Goal: Task Accomplishment & Management: Manage account settings

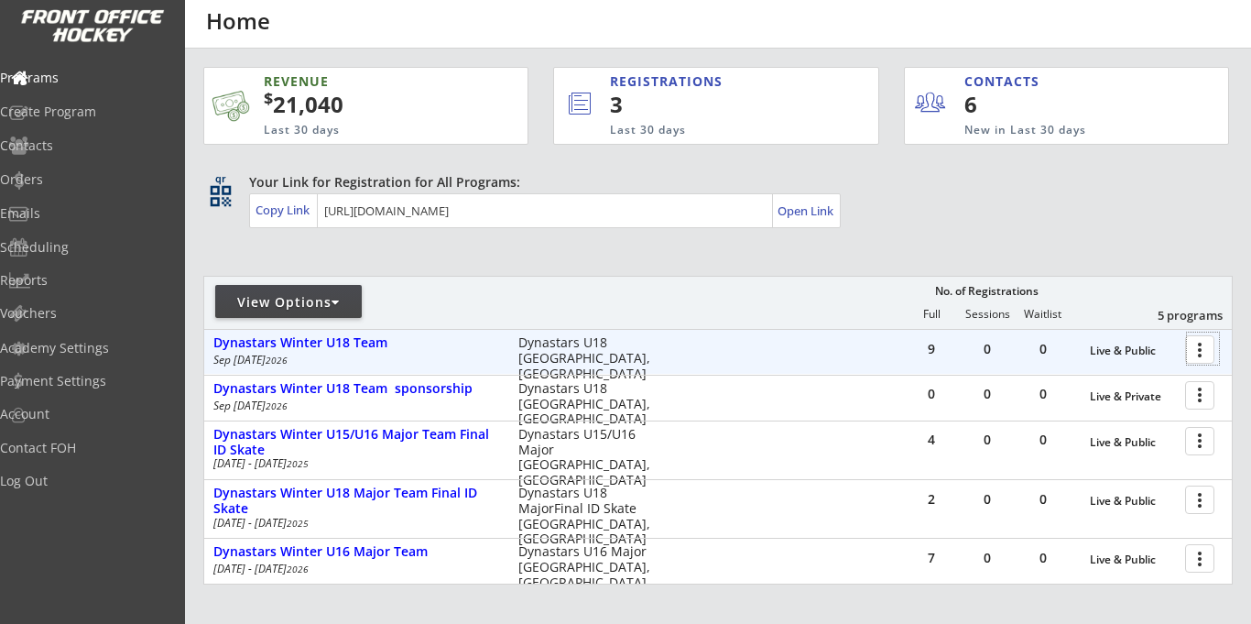
click at [1198, 349] on div at bounding box center [1203, 349] width 32 height 32
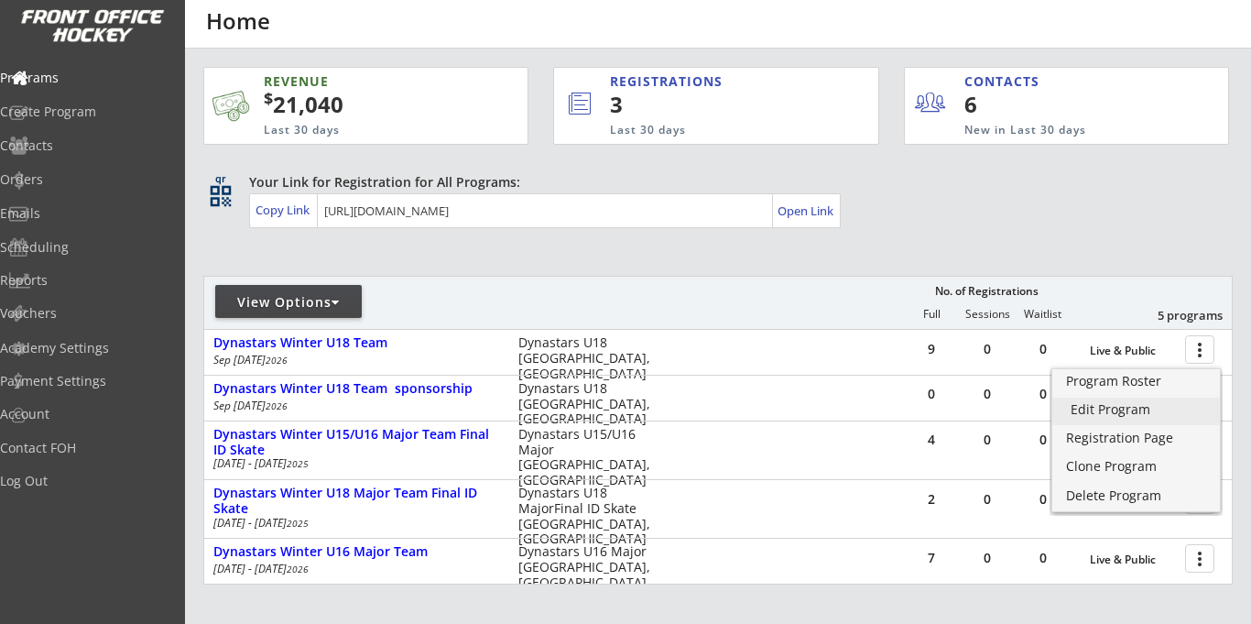
click at [1091, 416] on div "Edit Program" at bounding box center [1136, 409] width 131 height 13
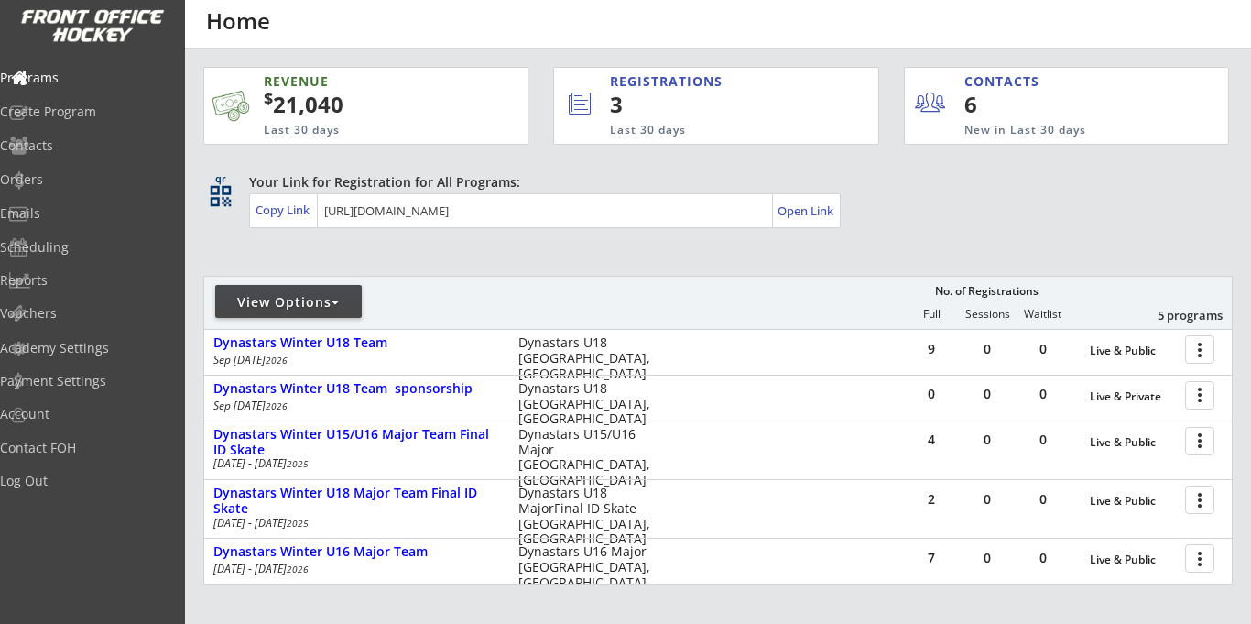
click at [325, 306] on div "View Options" at bounding box center [288, 302] width 147 height 18
select select ""Upcoming Programs""
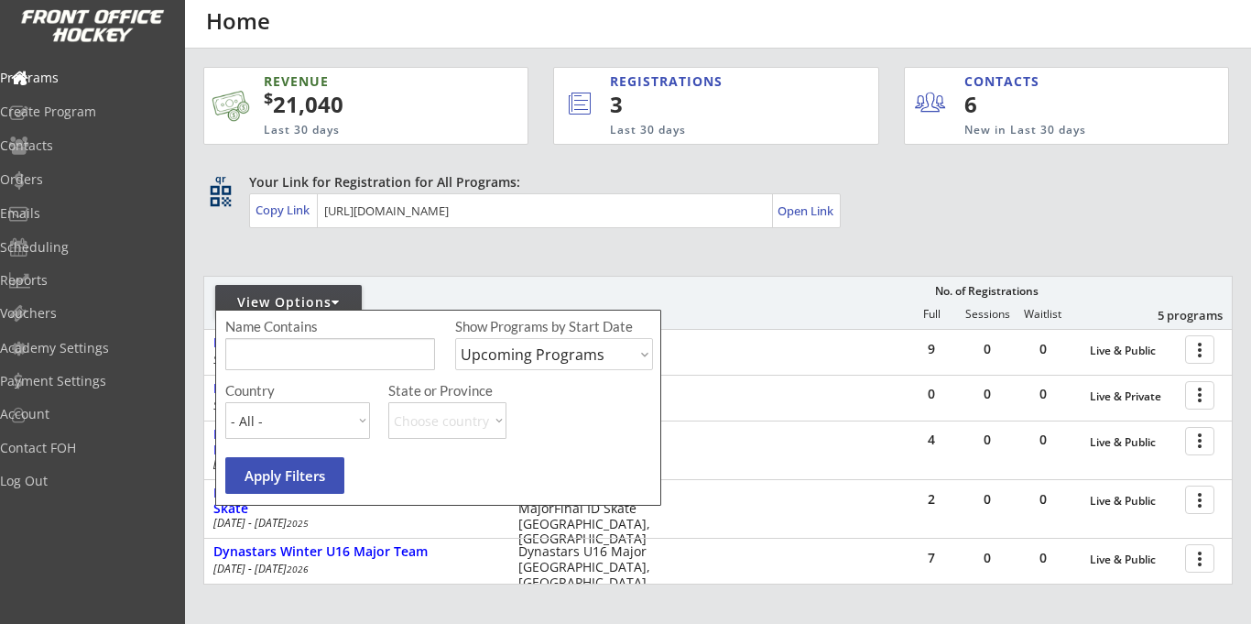
click at [530, 360] on select "Upcoming Programs Past Programs Specific Date Range" at bounding box center [554, 354] width 198 height 32
click at [385, 352] on input "input" at bounding box center [330, 354] width 210 height 32
type input "u15"
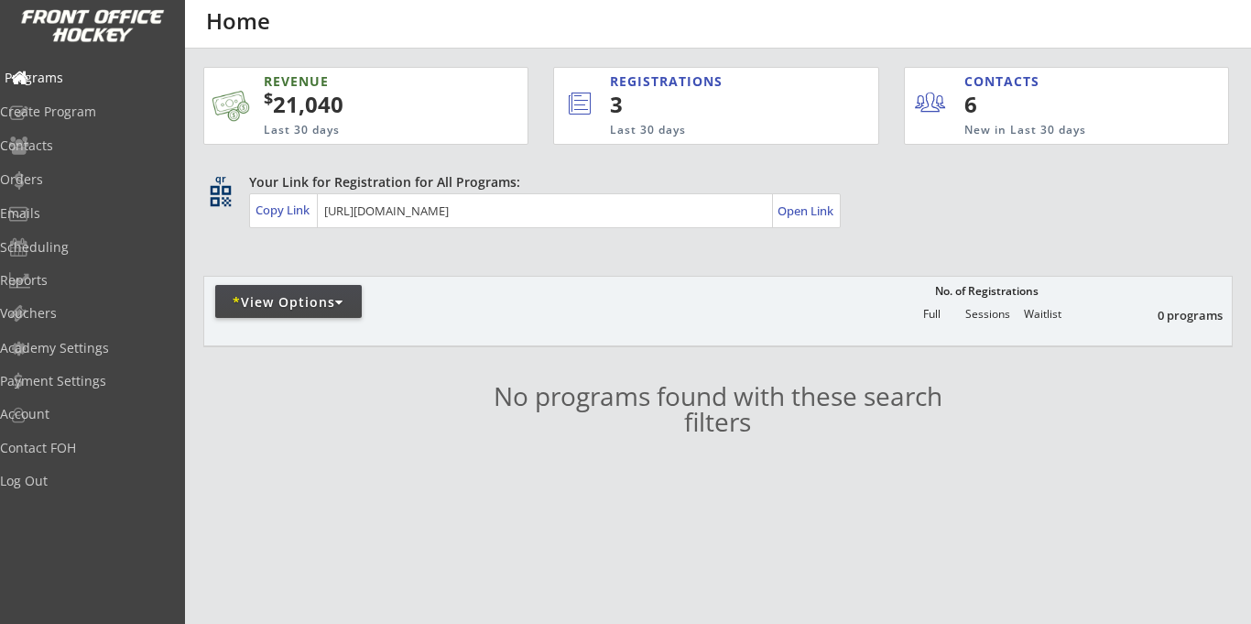
click at [69, 84] on div "Programs" at bounding box center [87, 77] width 165 height 13
click at [80, 82] on div "Programs" at bounding box center [87, 77] width 165 height 13
click at [300, 298] on div "* View Options" at bounding box center [288, 302] width 147 height 18
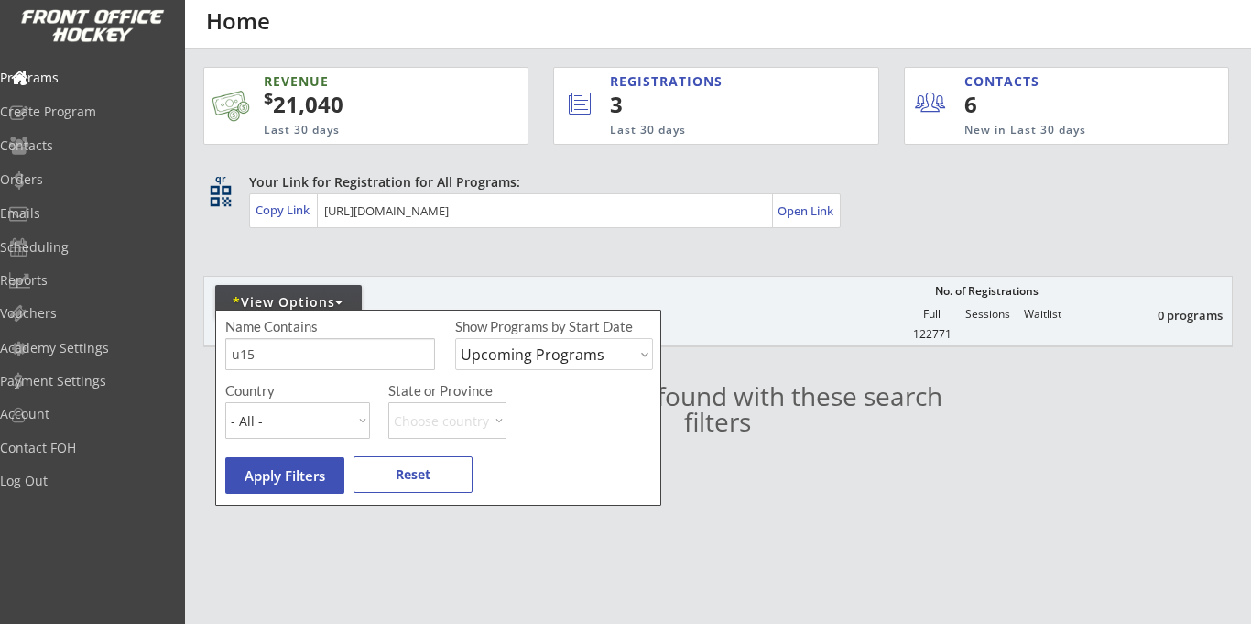
click at [530, 359] on select "Upcoming Programs Past Programs Specific Date Range" at bounding box center [554, 354] width 198 height 32
select select ""Past Programs""
click at [455, 338] on select "Upcoming Programs Past Programs Specific Date Range" at bounding box center [554, 354] width 198 height 32
click at [291, 481] on button "Apply Filters" at bounding box center [284, 475] width 119 height 37
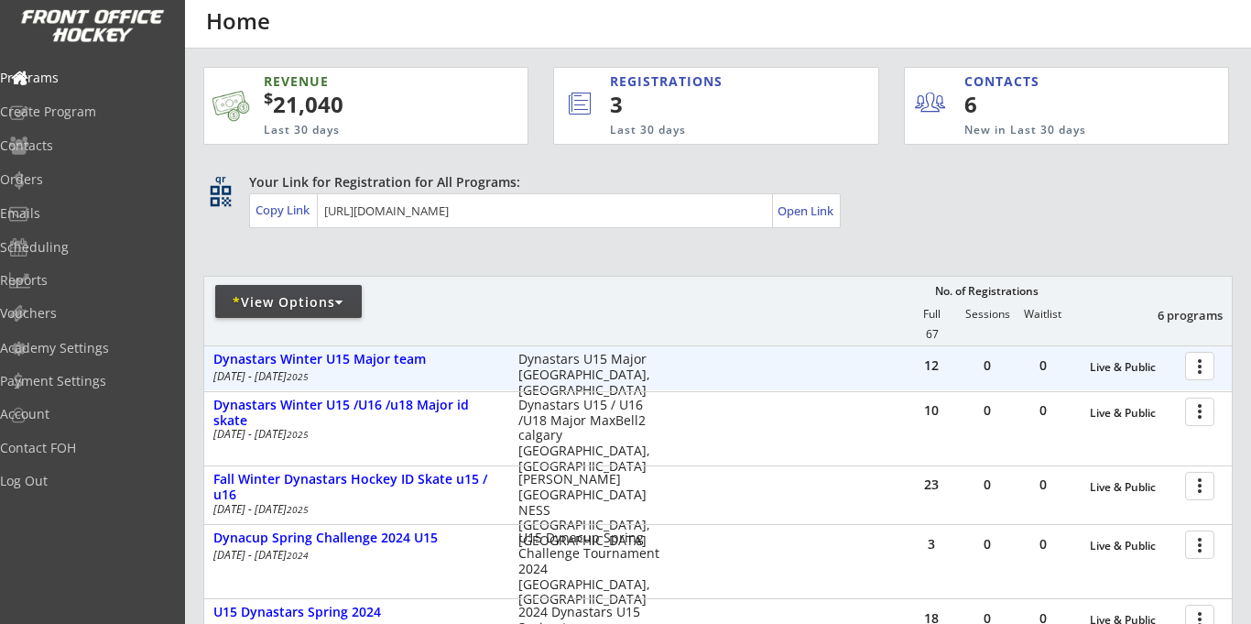
click at [1201, 366] on div at bounding box center [1203, 365] width 32 height 32
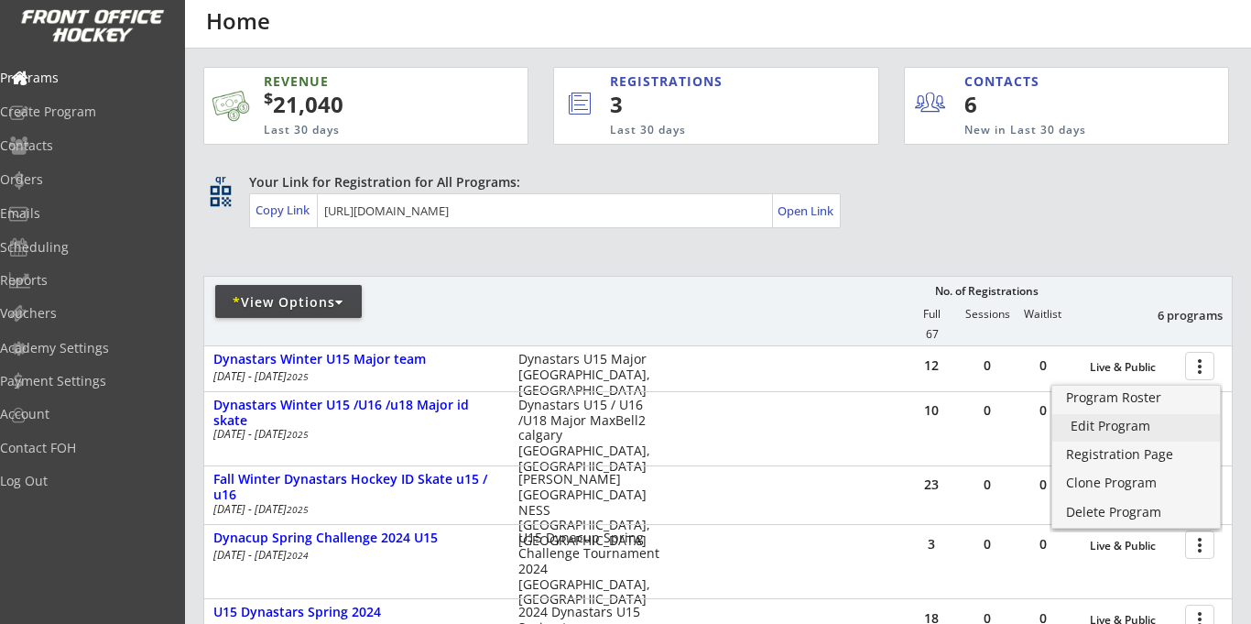
click at [1109, 421] on div "Edit Program" at bounding box center [1136, 426] width 131 height 13
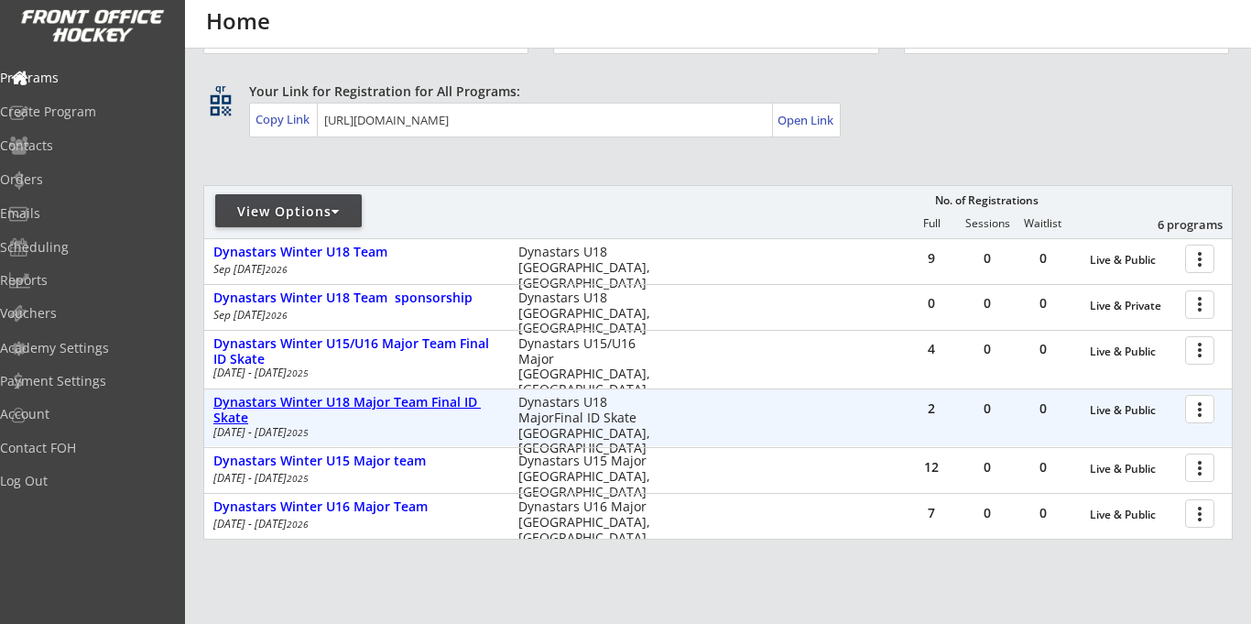
scroll to position [123, 0]
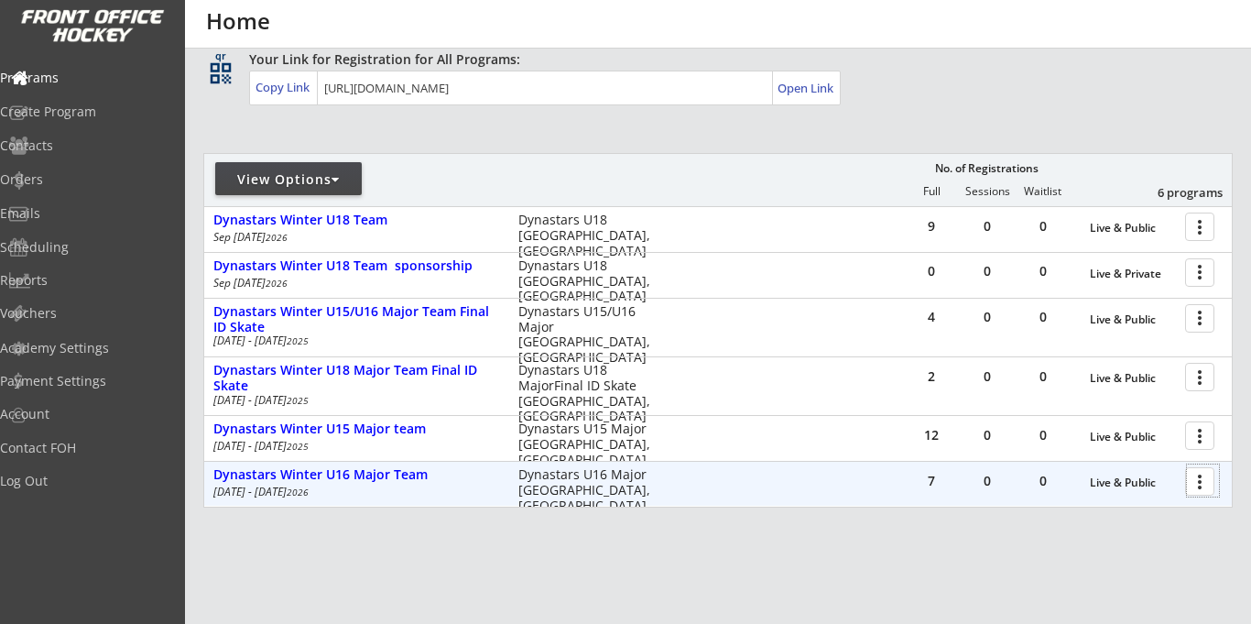
click at [1199, 484] on div at bounding box center [1203, 480] width 32 height 32
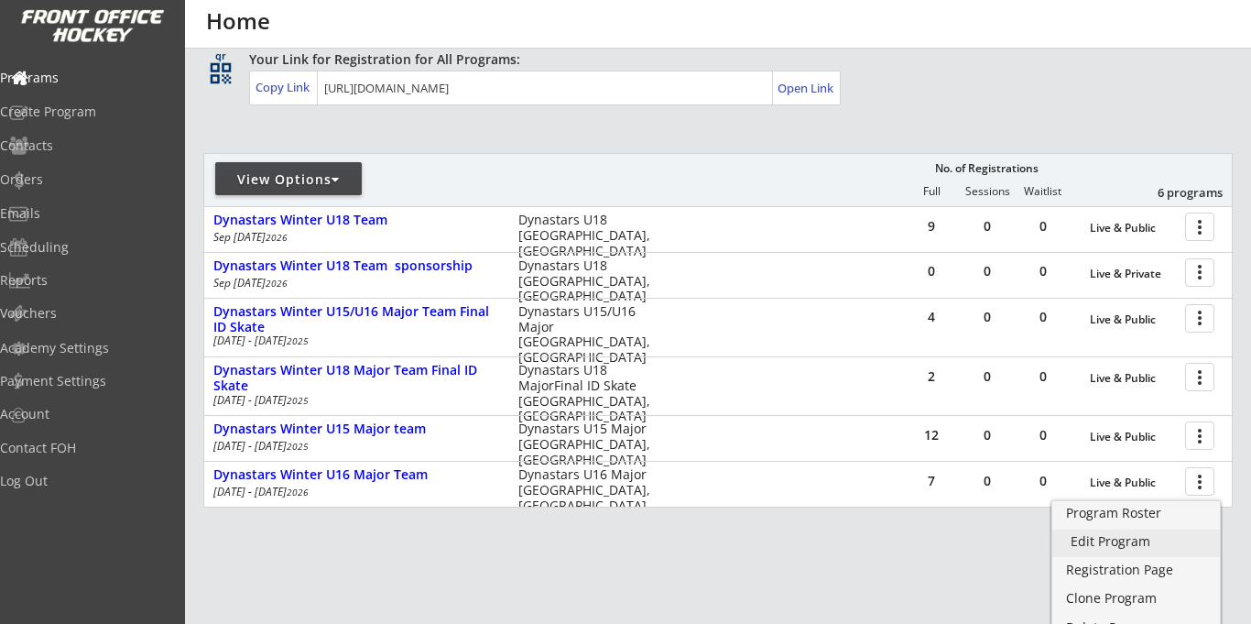
click at [1093, 540] on div "Edit Program" at bounding box center [1136, 541] width 131 height 13
